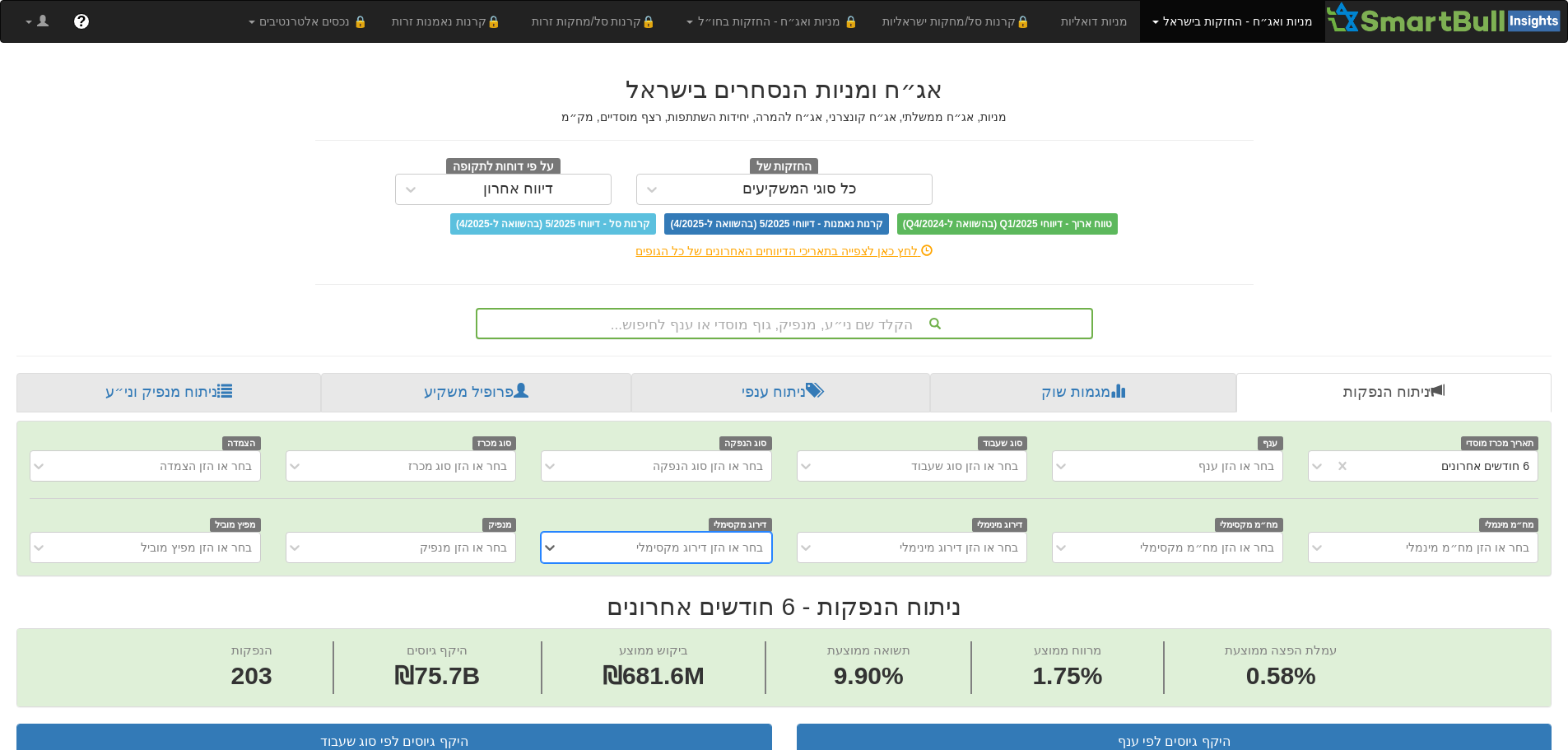
click at [840, 326] on div "הקלד שם ני״ע, מנפיק, גוף מוסדי או ענף לחיפוש..." at bounding box center [785, 324] width 614 height 28
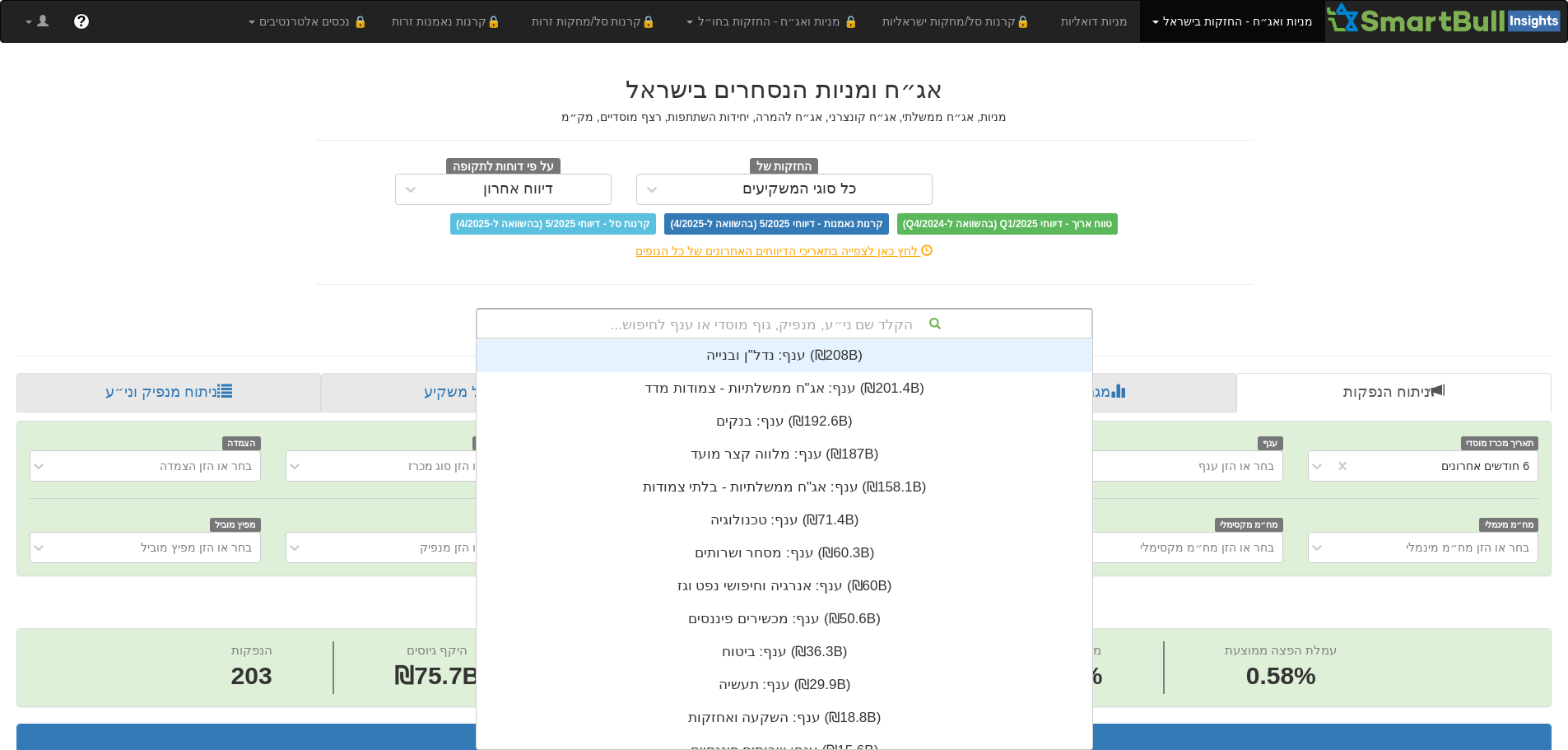
scroll to position [410, 0]
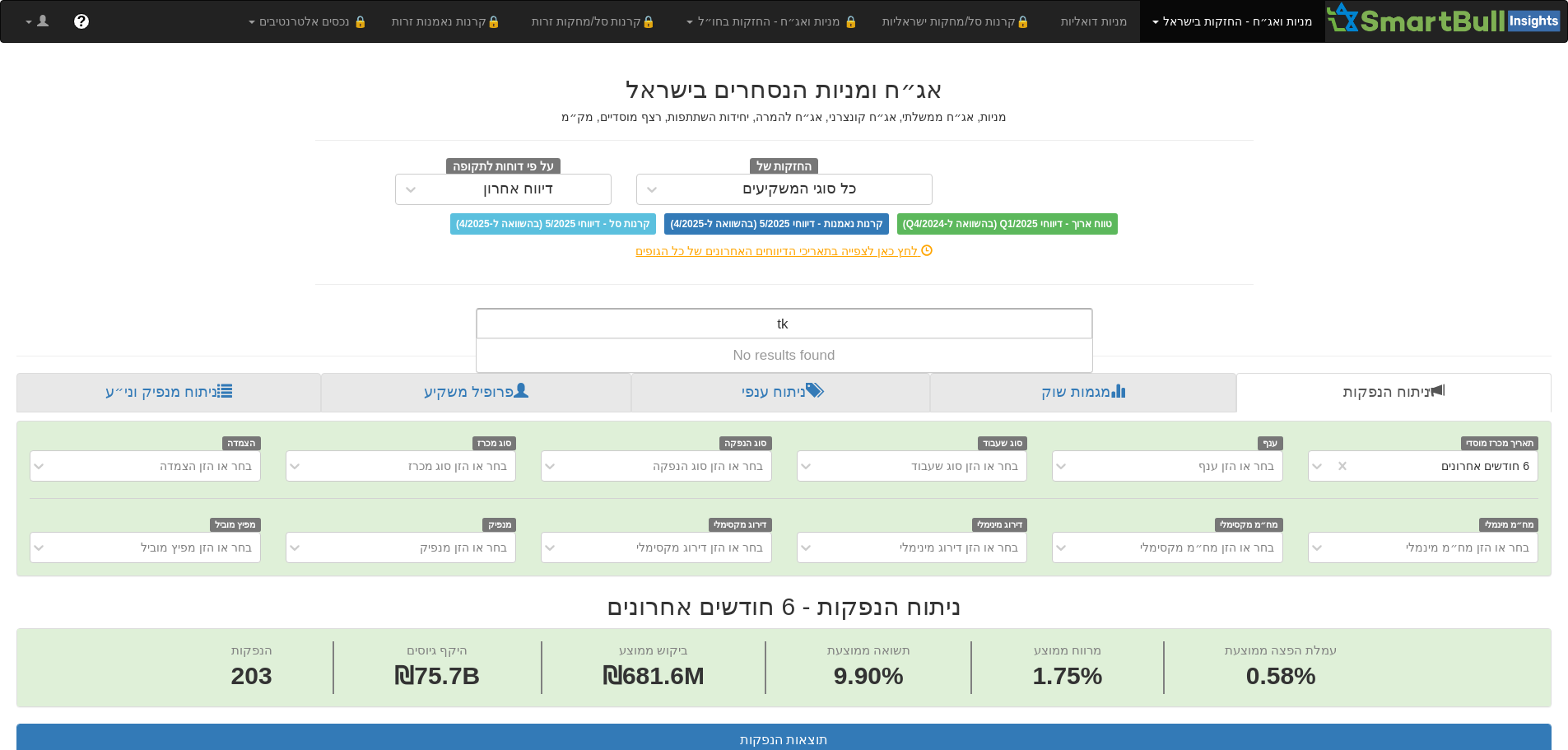
type input "t"
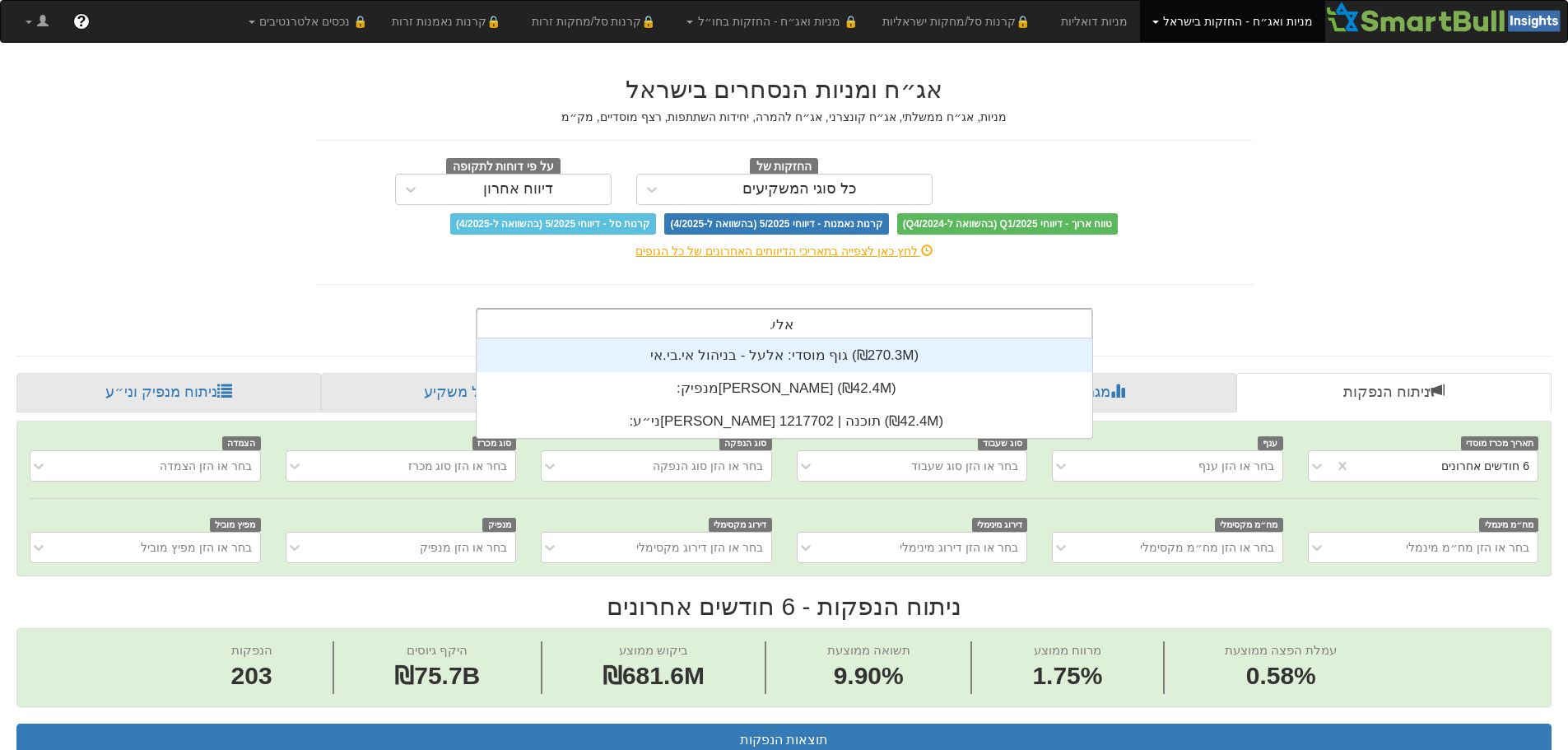
type input "[PERSON_NAME]"
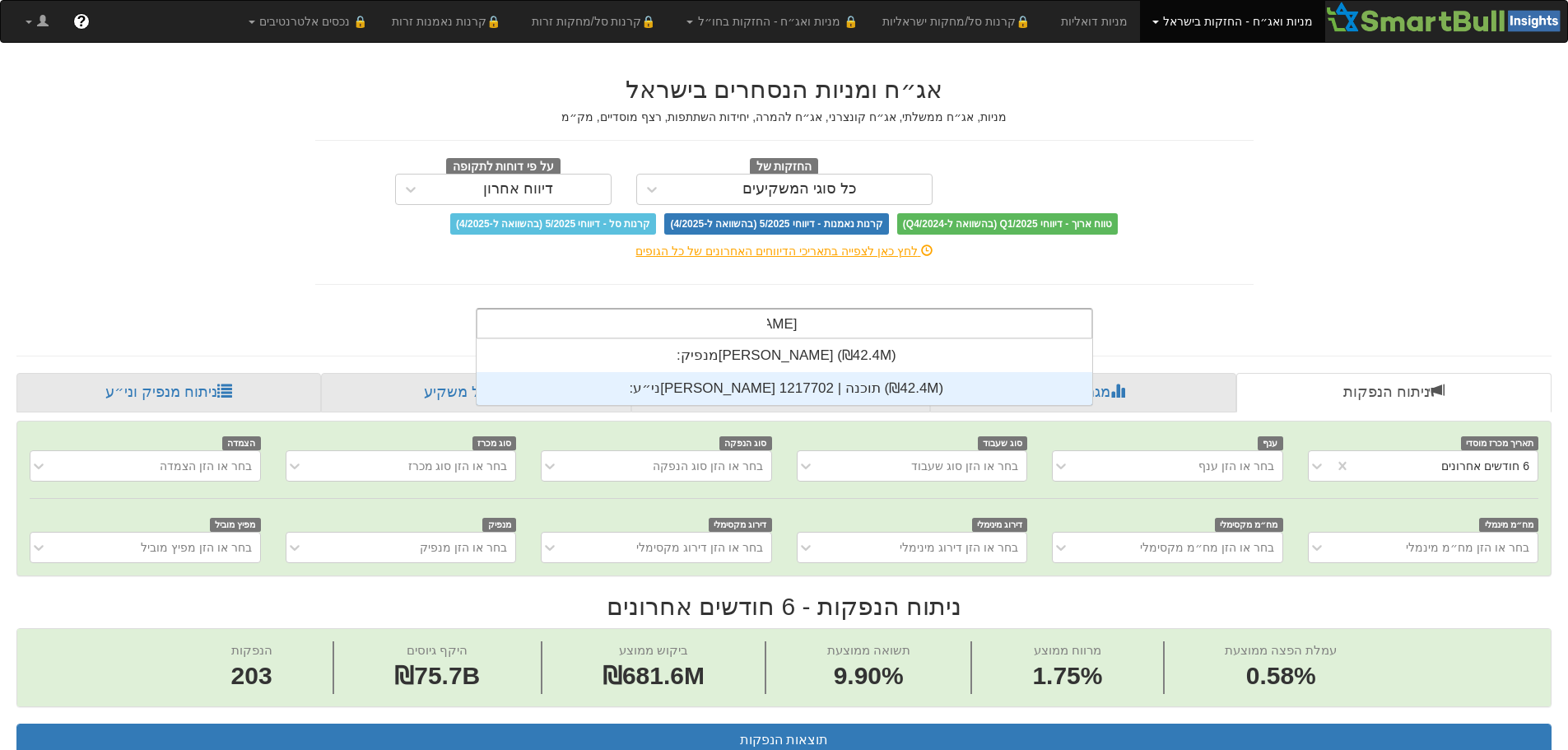
click at [772, 396] on div "ני״ע: ‏[PERSON_NAME] תוכנה | 1217702 ‎(₪42.4M)‎" at bounding box center [785, 389] width 616 height 33
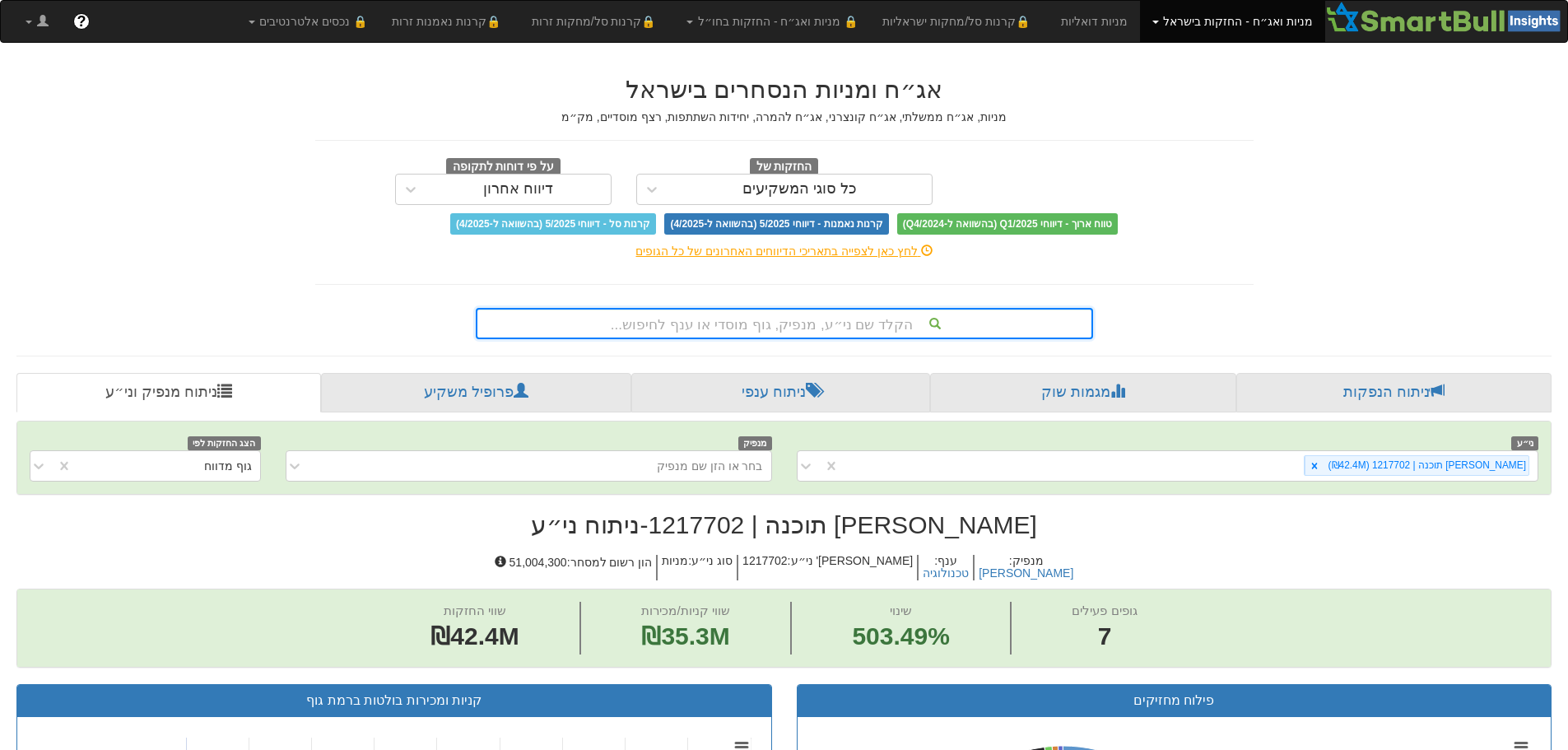
click at [1238, 149] on div "אג״ח ומניות הנסחרים בישראל מניות, אג״ח ממשלתי, אג״ח קונצרני, אג״ח להמרה, יחידות…" at bounding box center [784, 156] width 939 height 159
